Goal: Check status: Check status

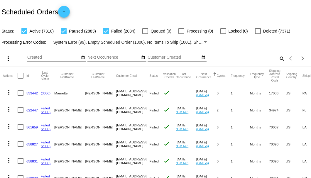
click at [278, 63] on mat-icon "search" at bounding box center [281, 58] width 7 height 9
click at [278, 60] on input "Search" at bounding box center [245, 57] width 77 height 5
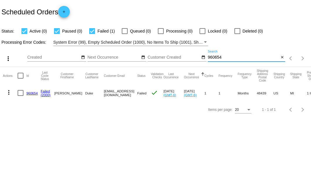
type input "960654"
click at [30, 93] on link "960654" at bounding box center [31, 93] width 11 height 4
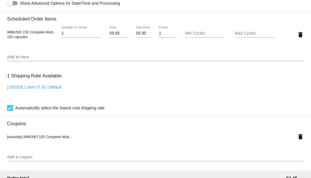
scroll to position [347, 0]
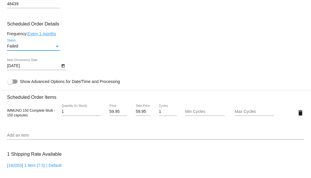
click at [59, 46] on div "Status" at bounding box center [56, 46] width 5 height 5
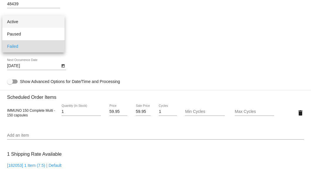
click at [40, 20] on span "Active" at bounding box center [33, 22] width 53 height 12
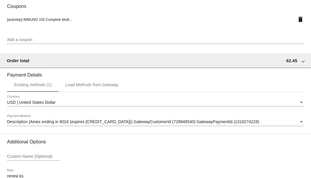
scroll to position [582, 0]
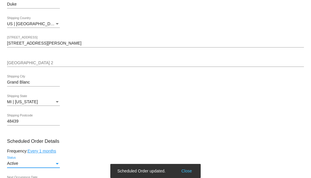
scroll to position [309, 0]
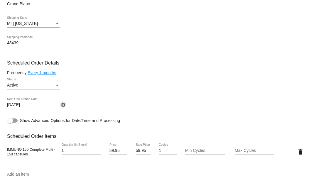
click at [61, 105] on icon "Open calendar" at bounding box center [63, 104] width 4 height 7
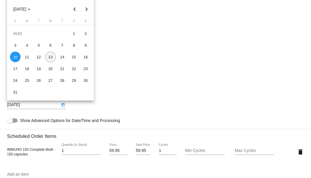
click at [52, 58] on div "13" at bounding box center [50, 57] width 11 height 11
type input "[DATE]"
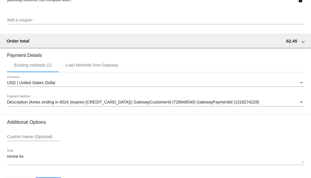
scroll to position [582, 0]
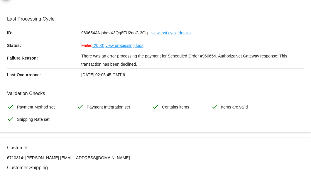
scroll to position [0, 0]
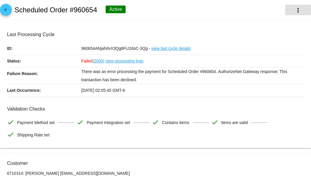
click at [294, 12] on mat-icon "more_vert" at bounding box center [297, 10] width 7 height 7
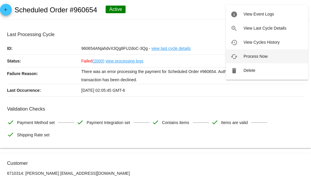
click at [255, 56] on span "Process Now" at bounding box center [255, 56] width 24 height 5
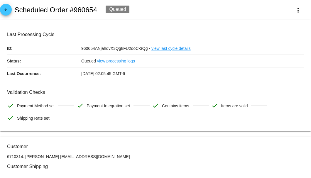
drag, startPoint x: 104, startPoint y: 155, endPoint x: 53, endPoint y: 156, distance: 51.0
click at [53, 156] on p "6710314: [PERSON_NAME] [EMAIL_ADDRESS][DOMAIN_NAME]" at bounding box center [155, 156] width 297 height 5
copy p "[EMAIL_ADDRESS][DOMAIN_NAME]"
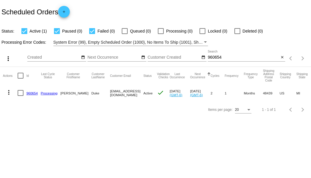
click at [30, 91] on link "960654" at bounding box center [31, 93] width 11 height 4
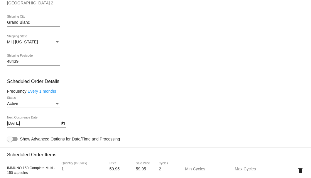
scroll to position [312, 0]
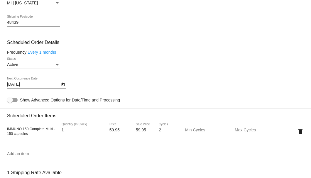
click at [62, 84] on icon "Open calendar" at bounding box center [62, 85] width 3 height 4
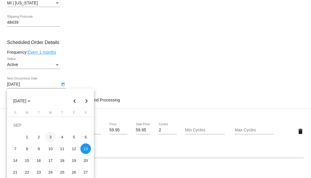
click at [51, 137] on div "3" at bounding box center [50, 137] width 11 height 11
type input "9/3/2025"
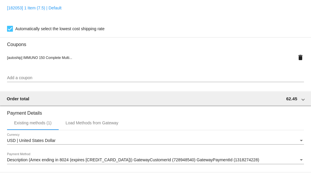
scroll to position [565, 0]
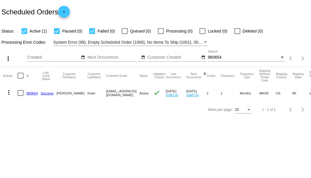
click at [133, 11] on div "Scheduled Orders add" at bounding box center [155, 11] width 311 height 23
